Goal: Information Seeking & Learning: Understand process/instructions

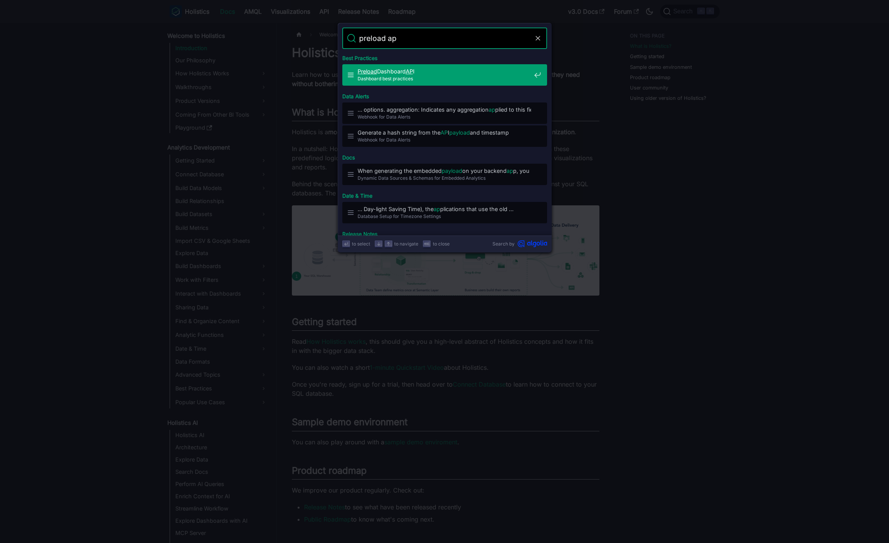
type input "preload api"
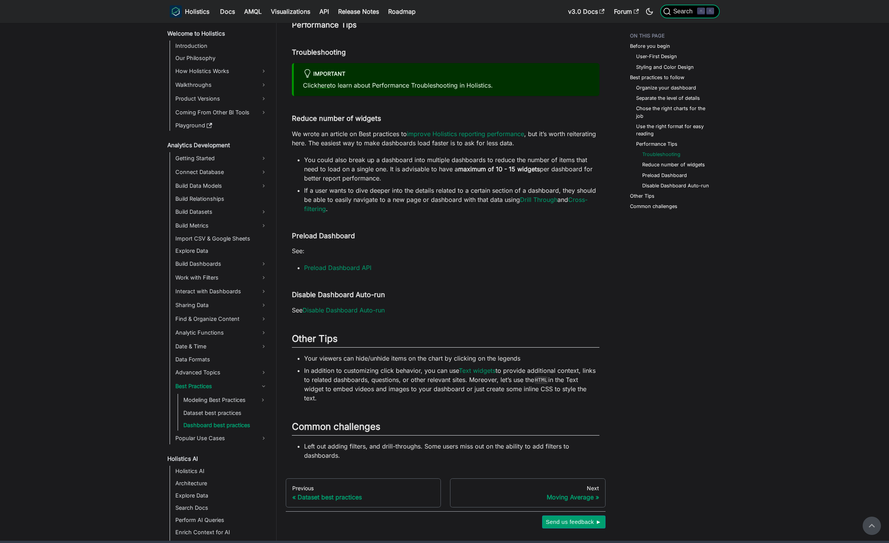
scroll to position [921, 0]
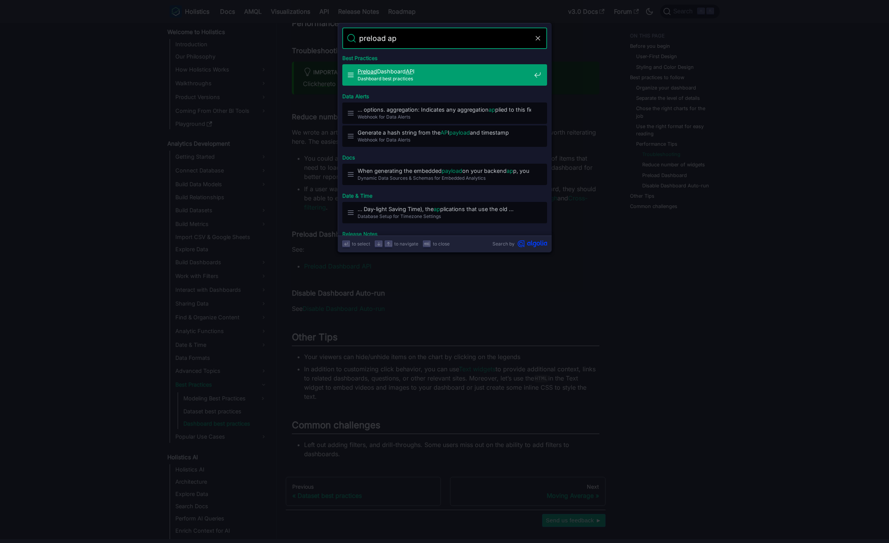
type input "preload apo"
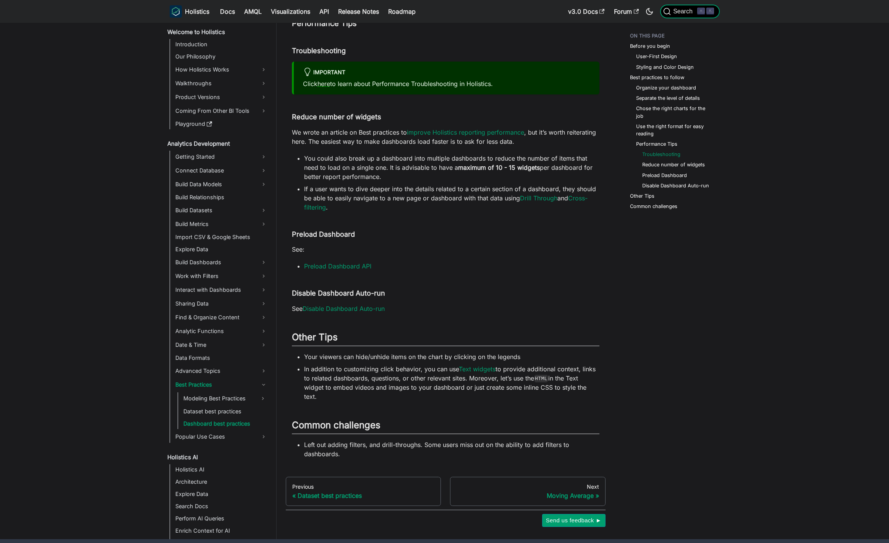
scroll to position [932, 0]
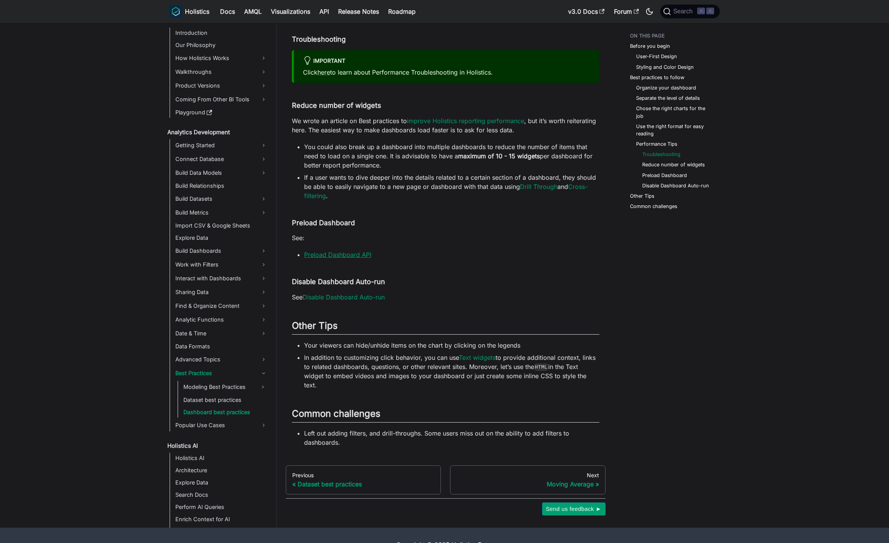
click at [348, 251] on link "Preload Dashboard API" at bounding box center [337, 255] width 67 height 8
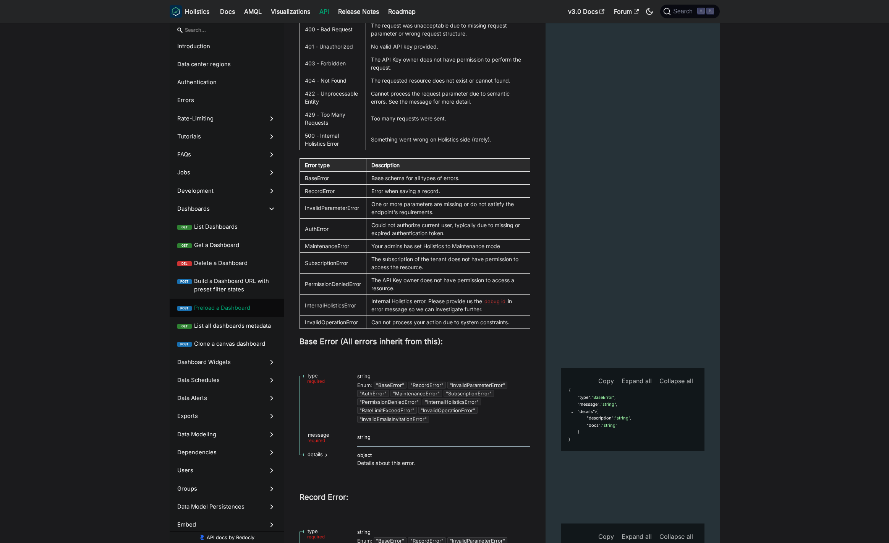
scroll to position [15164, 0]
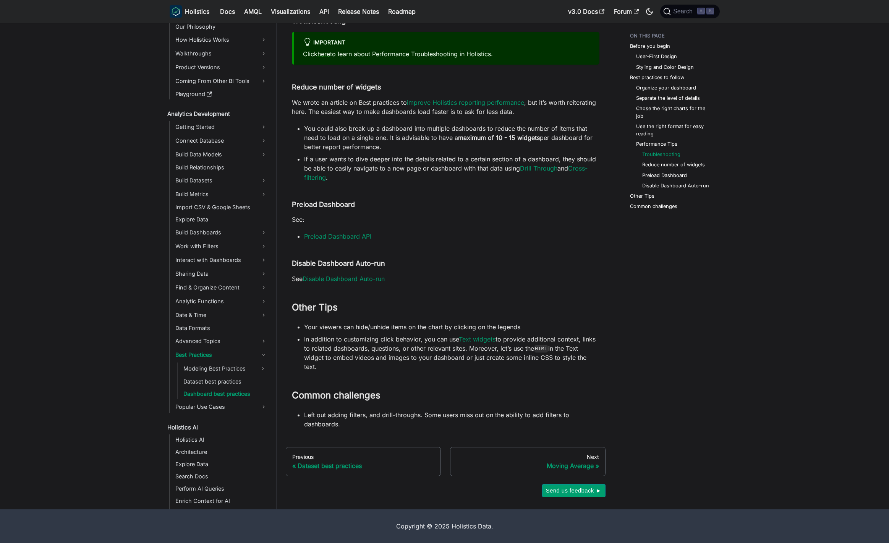
scroll to position [932, 0]
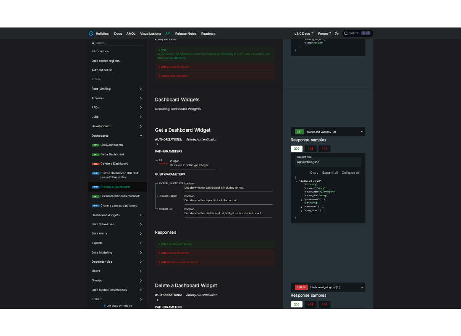
scroll to position [16046, 0]
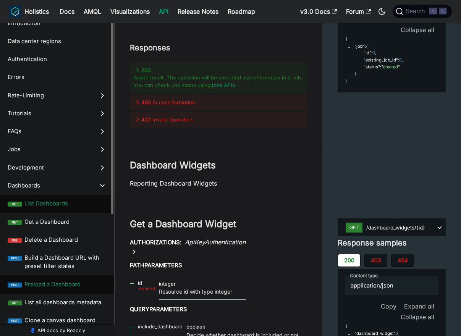
scroll to position [16033, 0]
click at [60, 287] on span "Preload a Dashboard" at bounding box center [65, 284] width 82 height 8
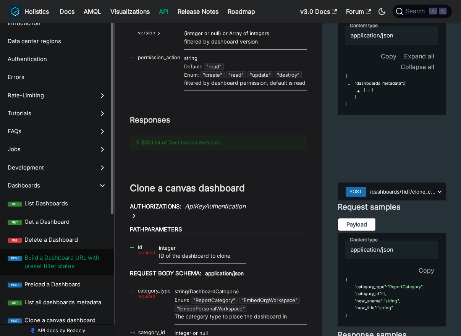
scroll to position [16033, 0]
